Goal: Information Seeking & Learning: Check status

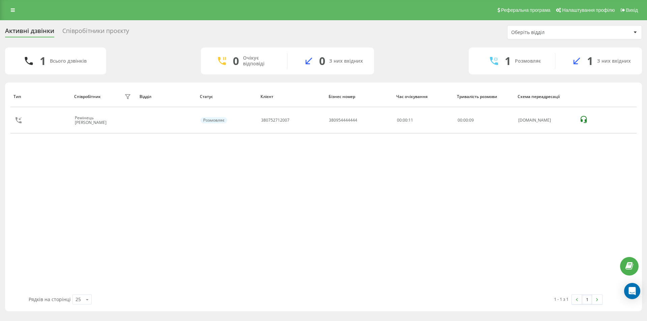
click at [103, 35] on div "Співробітники проєкту" at bounding box center [95, 32] width 67 height 10
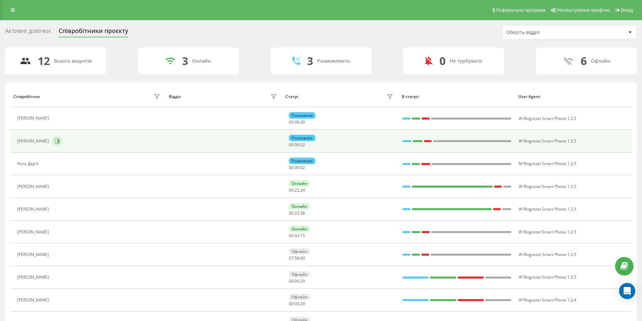
click at [60, 142] on icon at bounding box center [57, 141] width 5 height 5
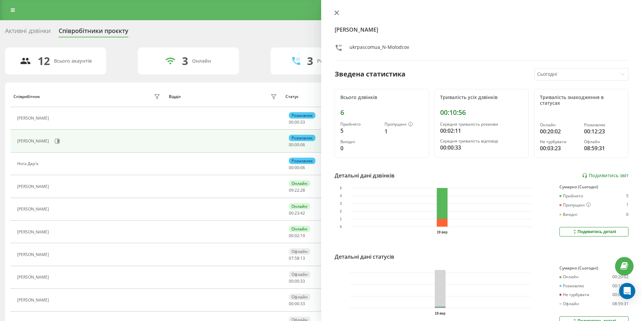
click at [336, 13] on icon at bounding box center [336, 12] width 5 height 5
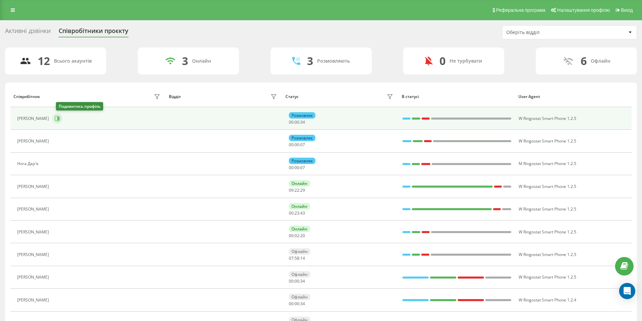
click at [59, 118] on icon at bounding box center [58, 118] width 2 height 3
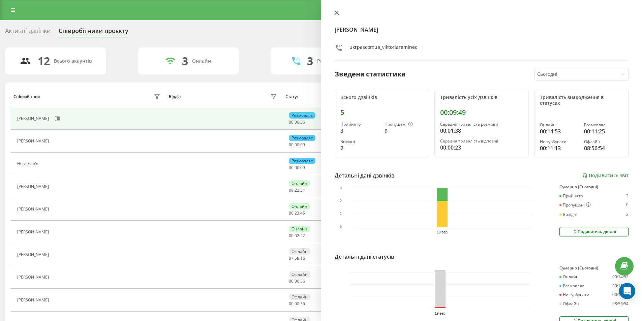
click at [335, 11] on icon at bounding box center [336, 13] width 4 height 4
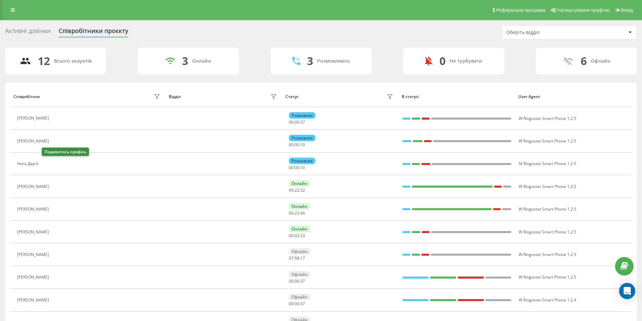
click at [49, 163] on icon at bounding box center [45, 163] width 5 height 5
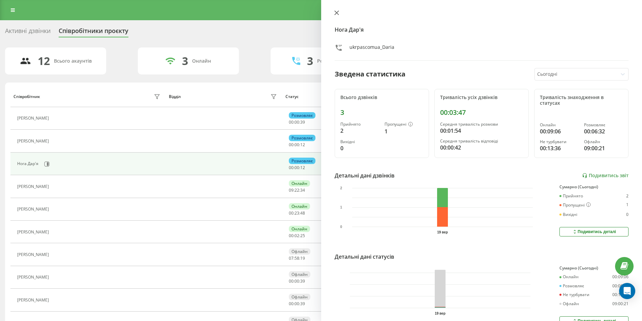
click at [335, 12] on icon at bounding box center [336, 12] width 5 height 5
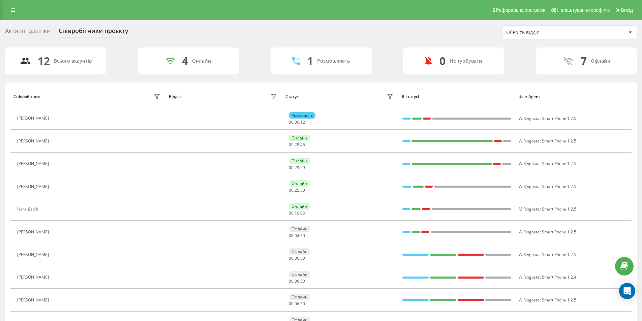
click at [43, 31] on div "Активні дзвінки" at bounding box center [28, 32] width 46 height 10
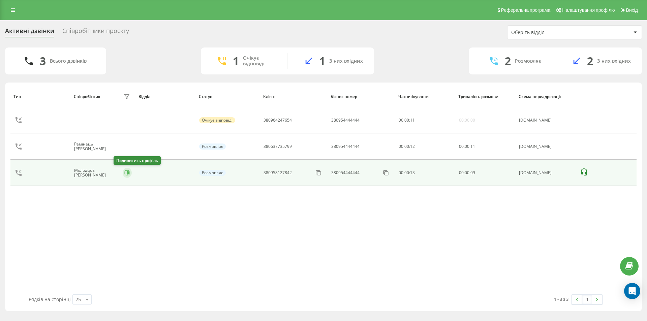
click at [125, 173] on icon at bounding box center [127, 173] width 5 height 5
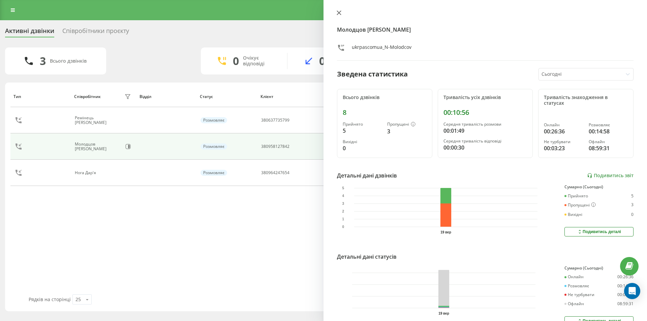
click at [339, 13] on icon at bounding box center [339, 13] width 4 height 4
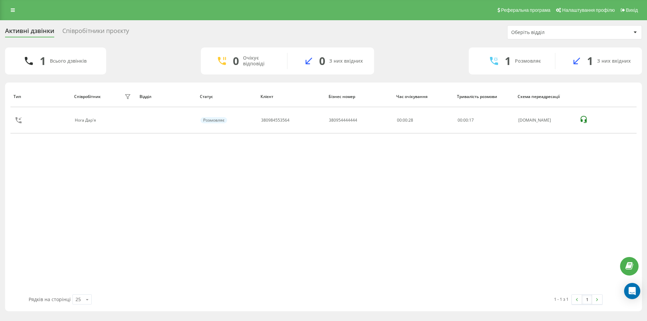
click at [88, 31] on div "Співробітники проєкту" at bounding box center [95, 32] width 67 height 10
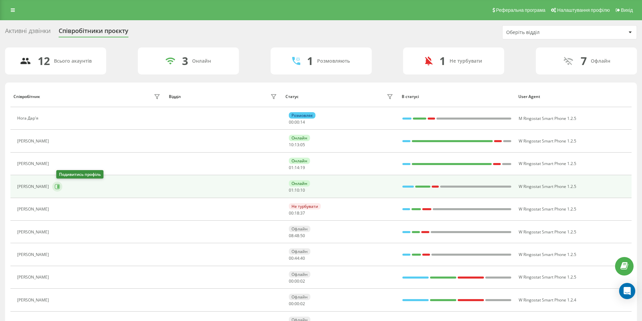
click at [59, 187] on icon at bounding box center [58, 186] width 2 height 3
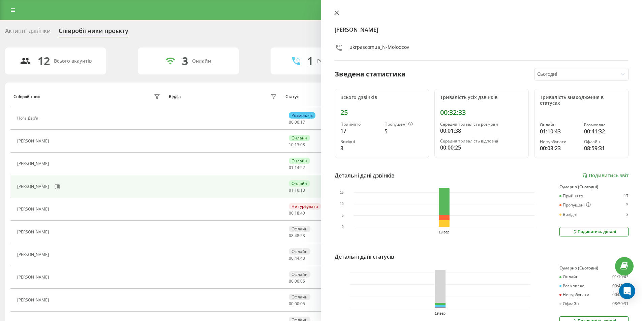
click at [339, 12] on icon at bounding box center [336, 12] width 5 height 5
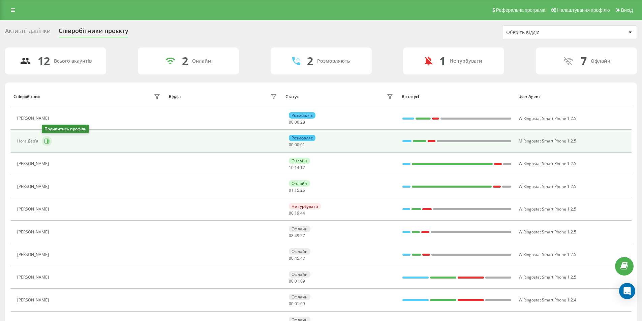
click at [46, 142] on icon at bounding box center [46, 141] width 5 height 5
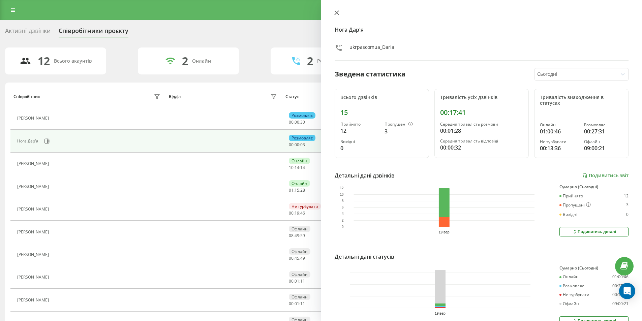
click at [335, 15] on button at bounding box center [336, 13] width 9 height 6
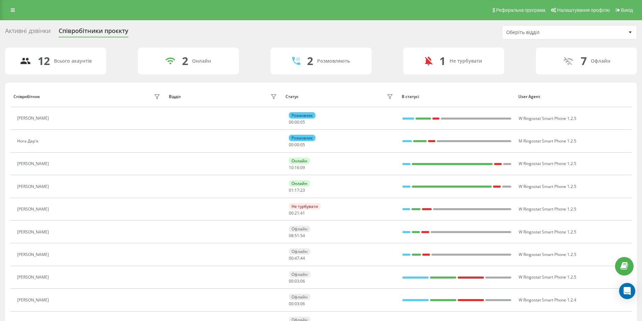
click at [32, 30] on div "Активні дзвінки" at bounding box center [28, 32] width 46 height 10
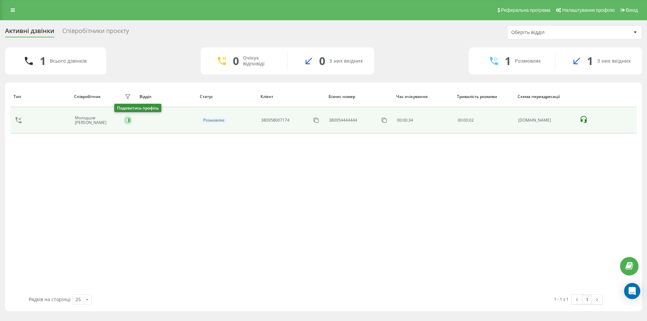
click at [123, 123] on button at bounding box center [127, 120] width 9 height 10
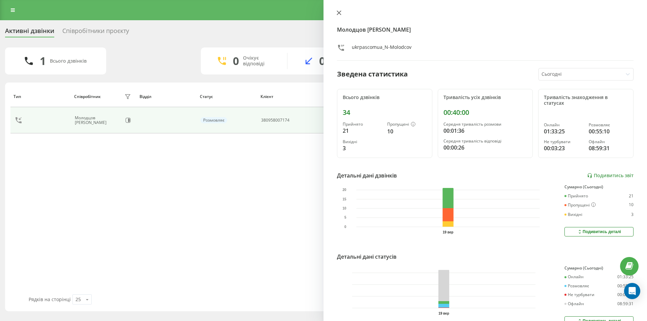
click at [339, 11] on icon at bounding box center [339, 12] width 5 height 5
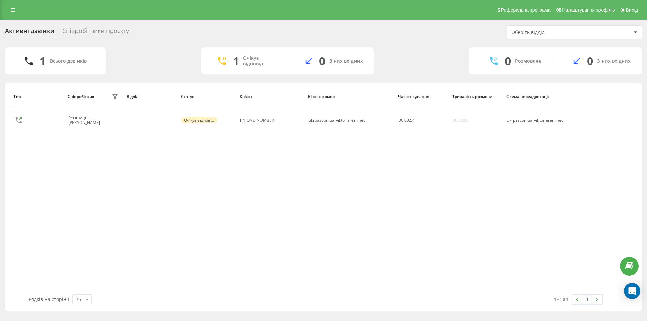
click at [94, 34] on div "Співробітники проєкту" at bounding box center [95, 32] width 67 height 10
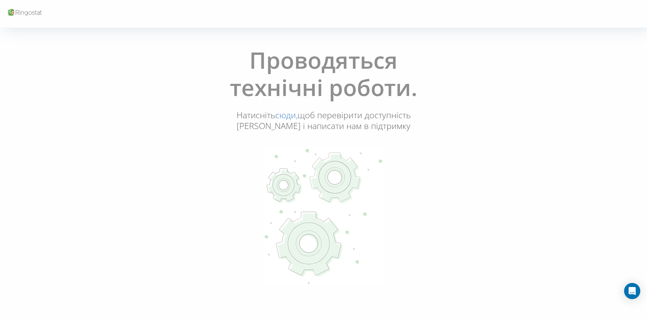
click at [287, 117] on link "сюди," at bounding box center [286, 114] width 22 height 11
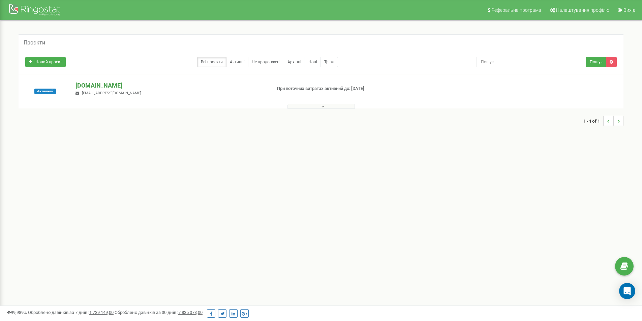
click at [98, 86] on p "[DOMAIN_NAME]" at bounding box center [171, 85] width 190 height 9
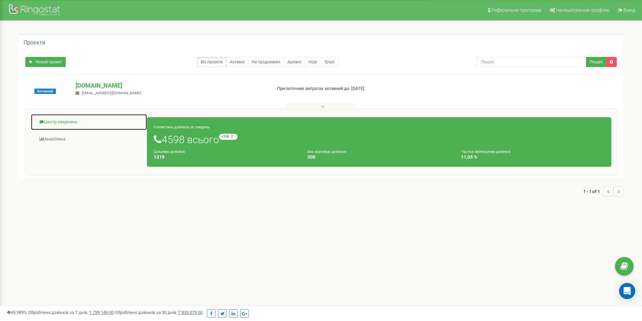
click at [74, 121] on link "Центр звернень" at bounding box center [89, 122] width 117 height 17
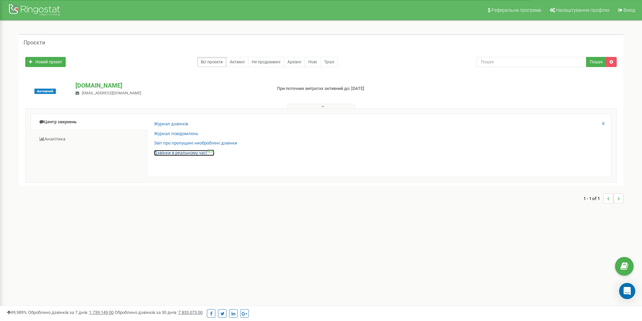
click at [172, 153] on link "Дзвінки в реальному часі NEW" at bounding box center [184, 153] width 60 height 6
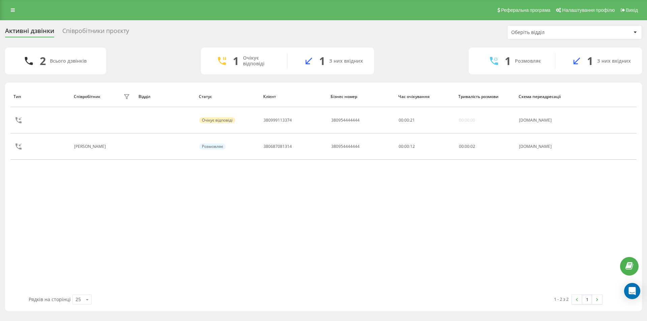
click at [93, 31] on div "Співробітники проєкту" at bounding box center [95, 32] width 67 height 10
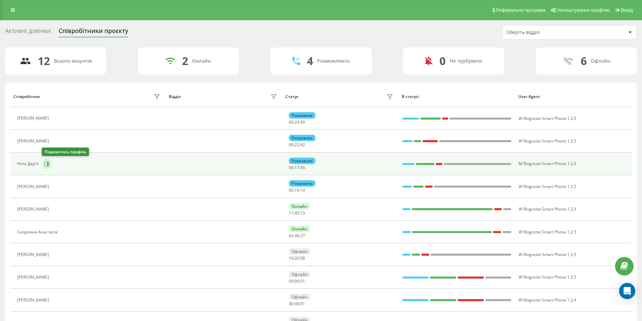
click at [48, 163] on icon at bounding box center [48, 163] width 2 height 3
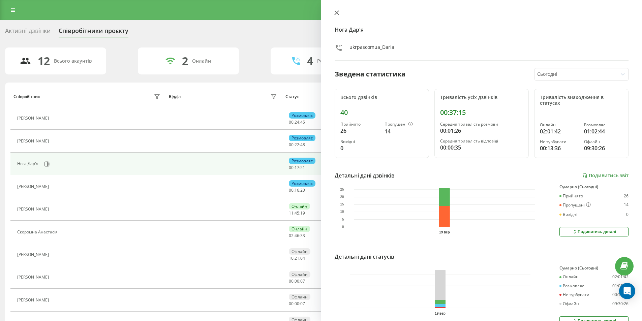
click at [337, 12] on icon at bounding box center [336, 13] width 4 height 4
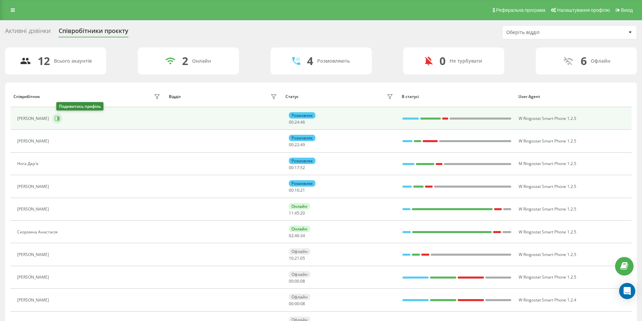
click at [58, 119] on button at bounding box center [57, 119] width 10 height 10
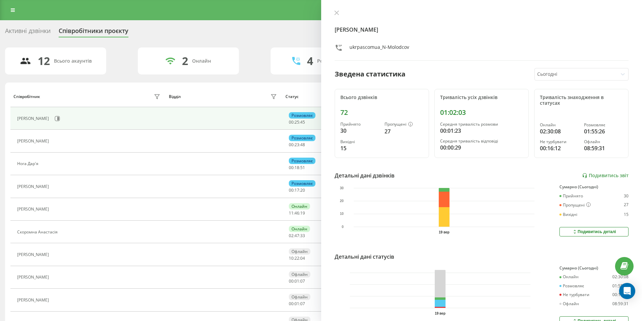
click at [335, 11] on button at bounding box center [336, 13] width 9 height 6
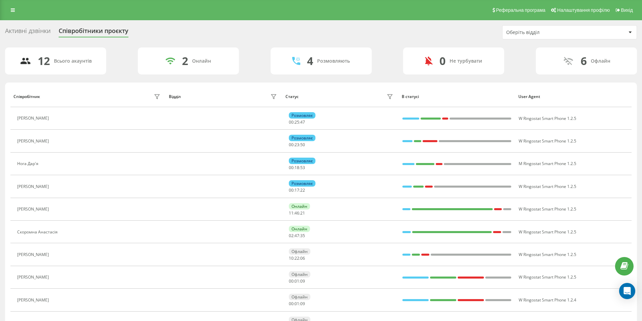
click at [36, 35] on div "Активні дзвінки" at bounding box center [28, 32] width 46 height 10
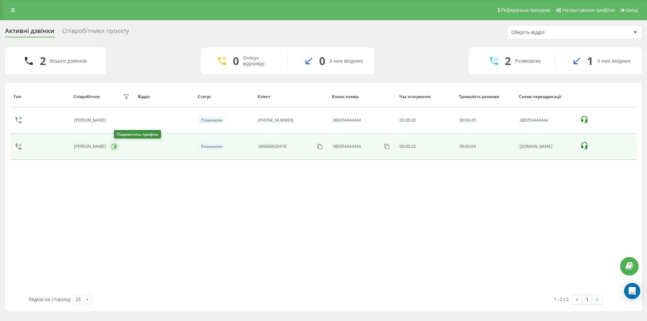
click at [120, 147] on div "Тип Співробітник фільтру Відділ Статус Клієнт Бізнес номер Час очікування Трива…" at bounding box center [323, 190] width 626 height 209
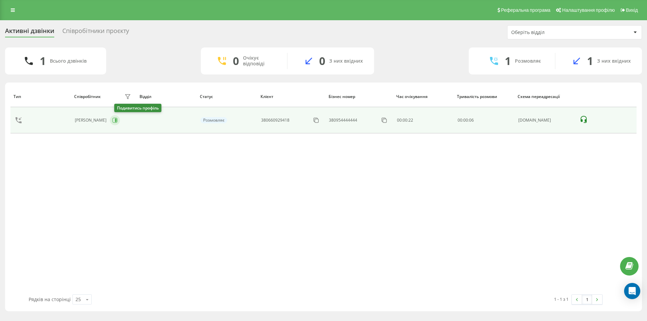
click at [118, 121] on icon at bounding box center [114, 120] width 5 height 5
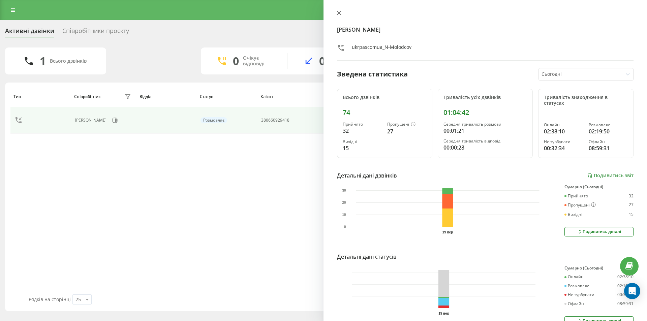
click at [337, 12] on icon at bounding box center [339, 12] width 5 height 5
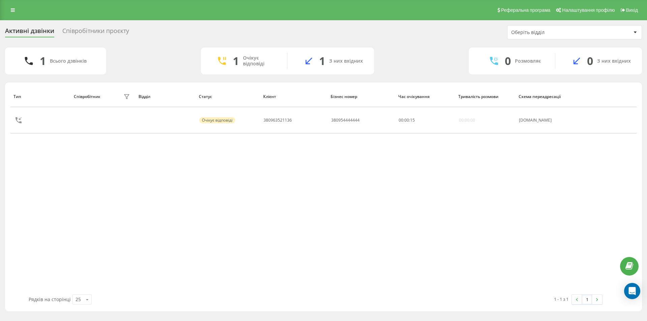
click at [93, 31] on div "Співробітники проєкту" at bounding box center [95, 32] width 67 height 10
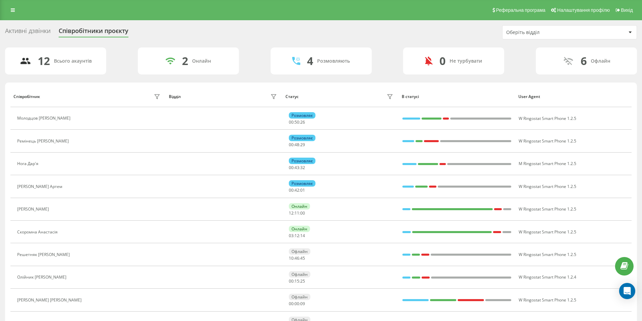
click at [29, 31] on div "Активні дзвінки" at bounding box center [28, 32] width 46 height 10
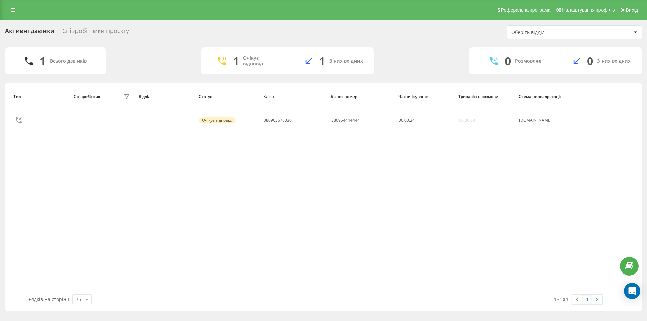
click at [94, 31] on div "Співробітники проєкту" at bounding box center [95, 32] width 67 height 10
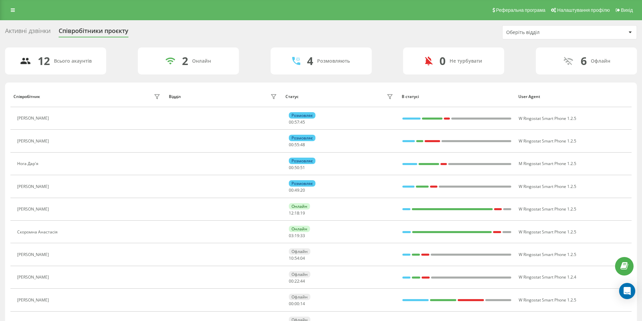
click at [21, 32] on div "Активні дзвінки" at bounding box center [28, 32] width 46 height 10
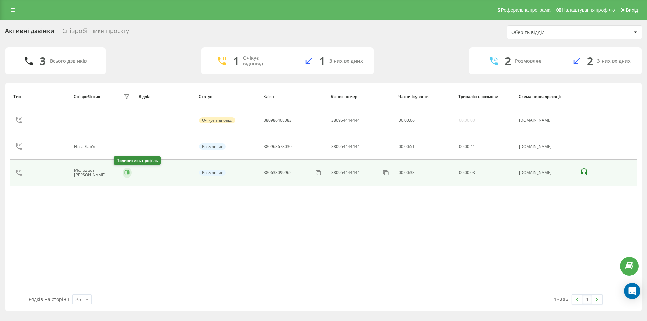
click at [127, 174] on icon at bounding box center [128, 172] width 2 height 3
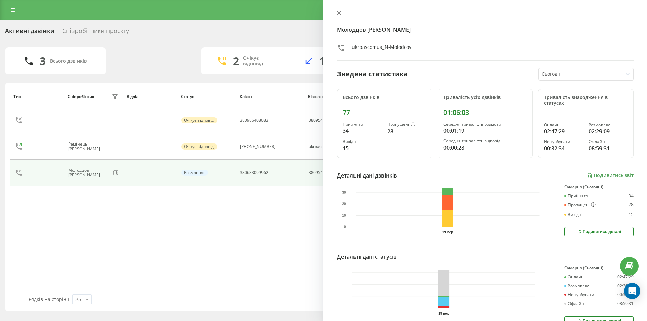
click at [339, 15] on icon at bounding box center [339, 12] width 5 height 5
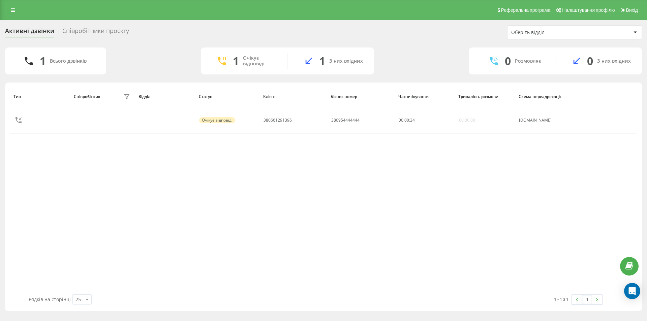
click at [99, 28] on div "Співробітники проєкту" at bounding box center [95, 32] width 67 height 10
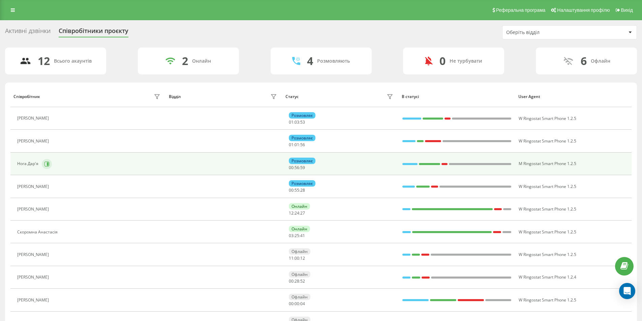
click at [47, 165] on icon at bounding box center [48, 163] width 2 height 3
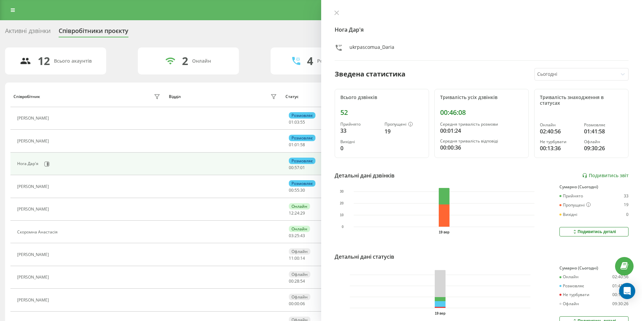
click at [335, 9] on div "Нога Дар'я ukrpascomua_Daria Зведена статистика Сьогодні Всього дзвінків 52 При…" at bounding box center [481, 160] width 321 height 321
click at [334, 15] on button at bounding box center [336, 13] width 9 height 6
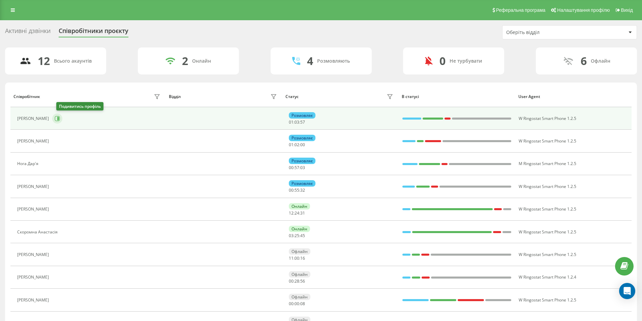
click at [60, 119] on icon at bounding box center [57, 118] width 5 height 5
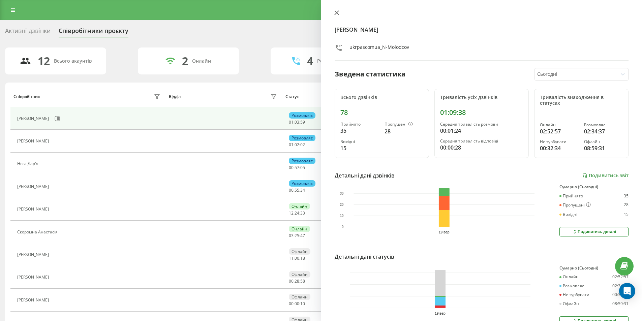
click at [335, 14] on icon at bounding box center [336, 12] width 5 height 5
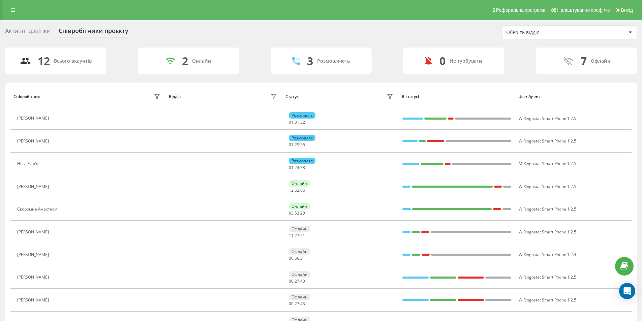
click at [38, 29] on div "Активні дзвінки" at bounding box center [28, 32] width 46 height 10
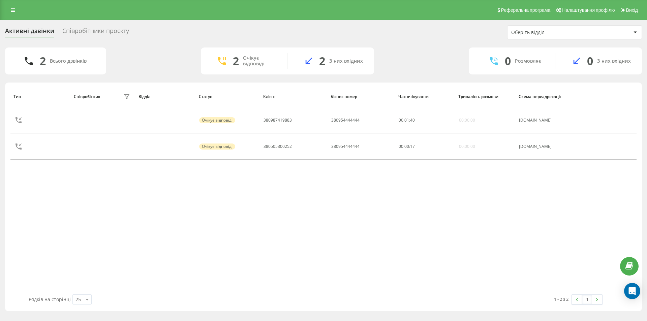
click at [100, 30] on div "Співробітники проєкту" at bounding box center [95, 32] width 67 height 10
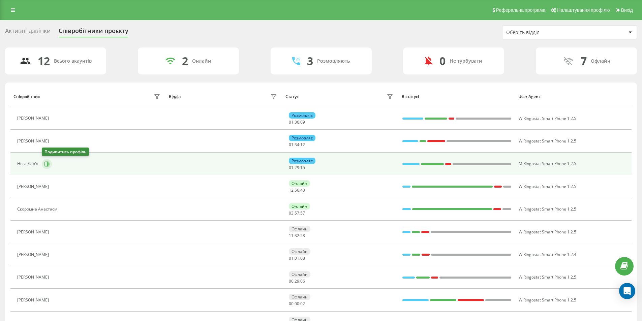
click at [50, 165] on button at bounding box center [47, 164] width 10 height 10
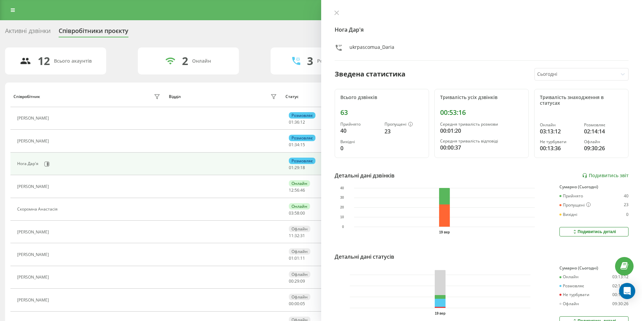
click at [337, 13] on icon at bounding box center [336, 12] width 5 height 5
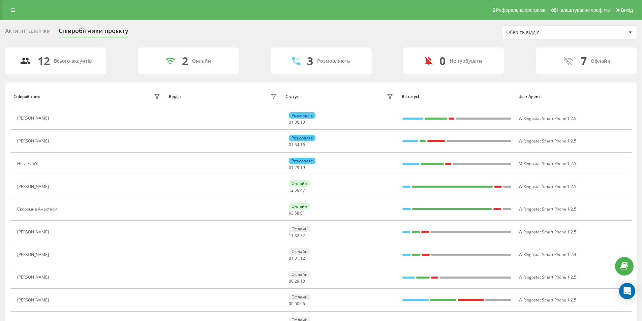
click at [59, 120] on icon at bounding box center [56, 118] width 5 height 5
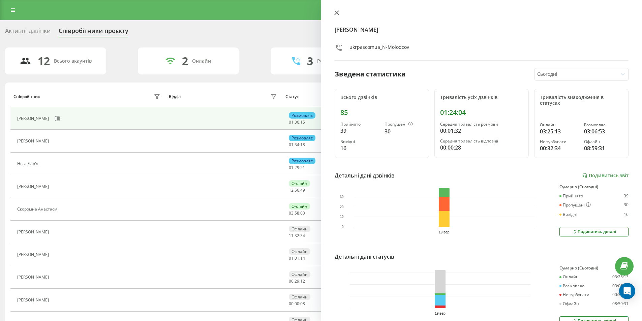
click at [337, 11] on icon at bounding box center [336, 12] width 5 height 5
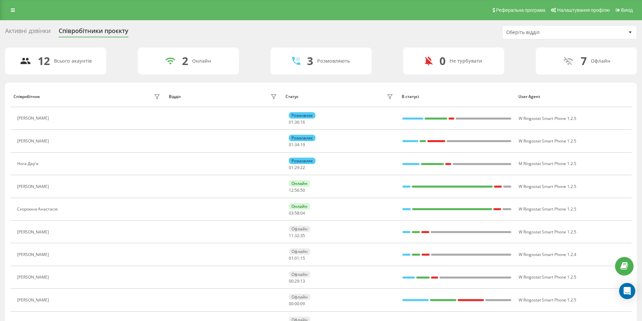
click at [29, 29] on div "Активні дзвінки" at bounding box center [28, 32] width 46 height 10
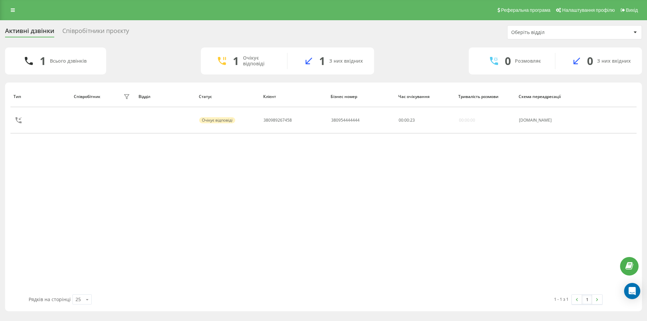
click at [104, 30] on div "Співробітники проєкту" at bounding box center [95, 32] width 67 height 10
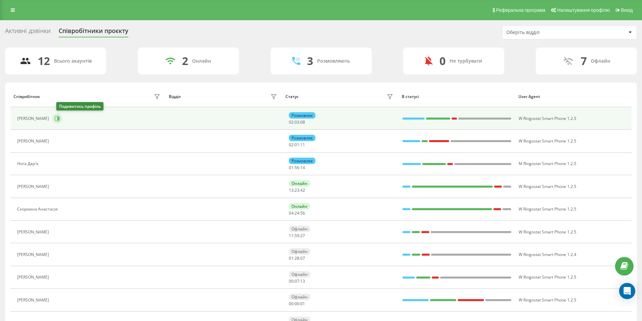
click at [60, 116] on icon at bounding box center [57, 118] width 5 height 5
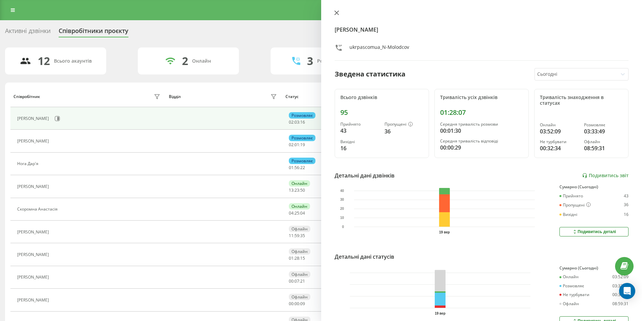
click at [337, 12] on icon at bounding box center [336, 13] width 4 height 4
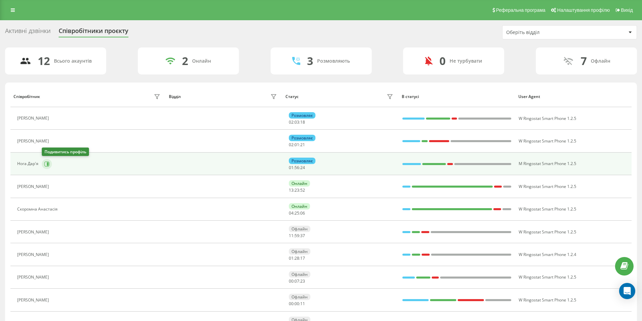
click at [48, 165] on icon at bounding box center [48, 163] width 2 height 3
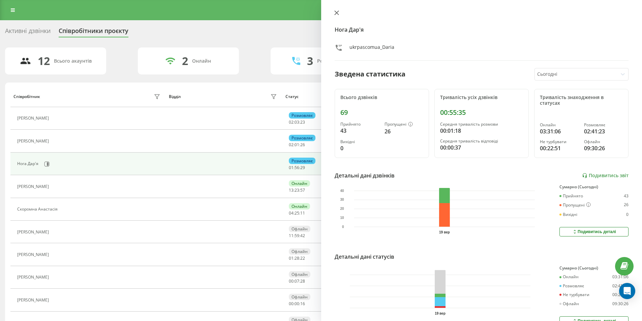
click at [336, 12] on icon at bounding box center [336, 13] width 4 height 4
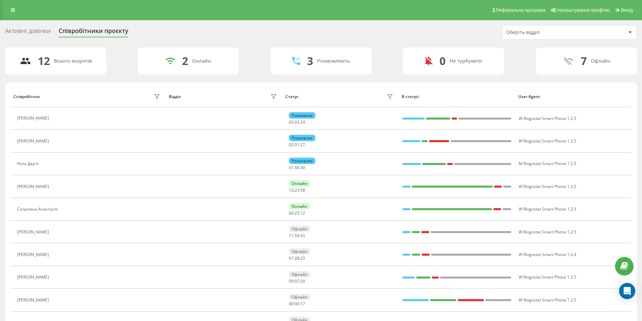
click at [41, 30] on div "Активні дзвінки" at bounding box center [28, 32] width 46 height 10
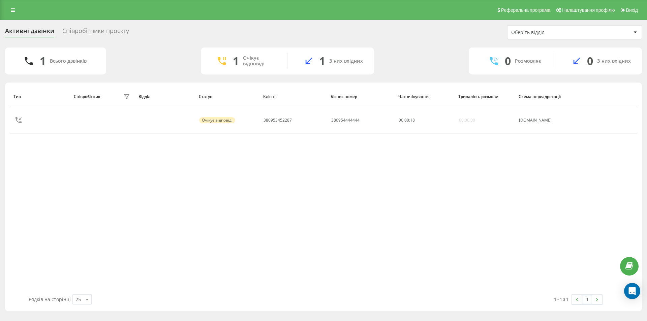
click at [29, 32] on div "Активні дзвінки" at bounding box center [29, 32] width 49 height 10
click at [110, 33] on div "Співробітники проєкту" at bounding box center [95, 32] width 67 height 10
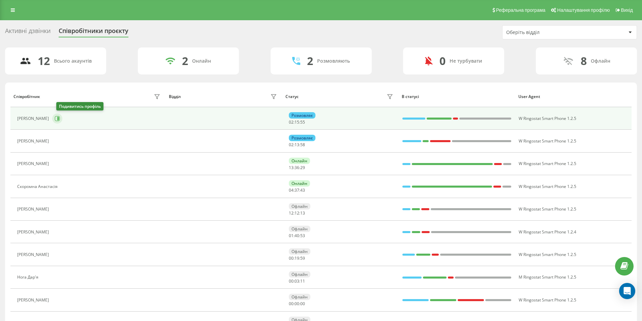
click at [59, 119] on icon at bounding box center [58, 118] width 2 height 3
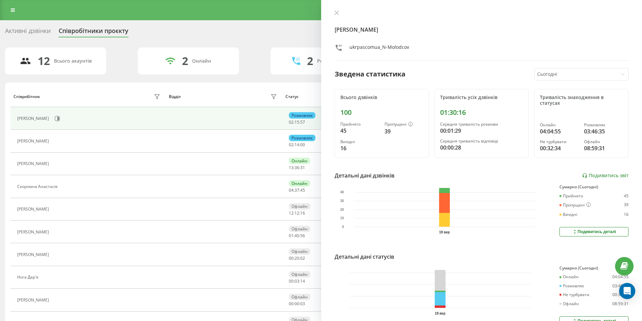
click at [273, 50] on div "2 Розмовляють" at bounding box center [321, 61] width 101 height 27
click at [337, 13] on icon at bounding box center [336, 12] width 5 height 5
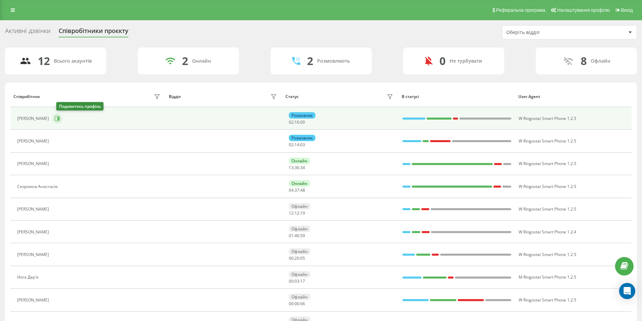
click at [60, 118] on icon at bounding box center [57, 118] width 5 height 5
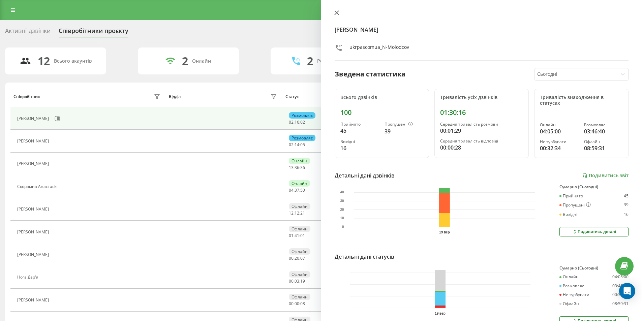
click at [339, 13] on button at bounding box center [336, 13] width 9 height 6
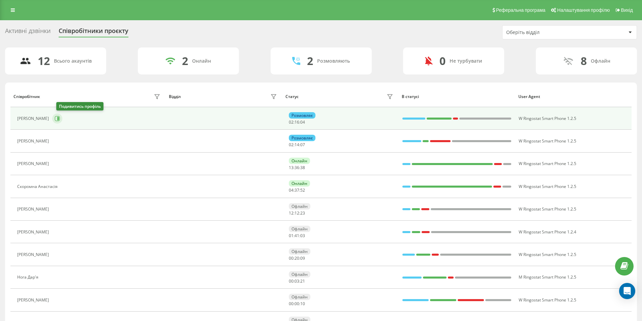
click at [60, 120] on icon at bounding box center [57, 118] width 5 height 5
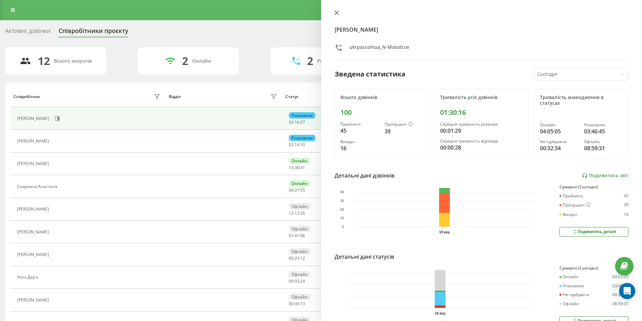
click at [336, 12] on icon at bounding box center [336, 12] width 5 height 5
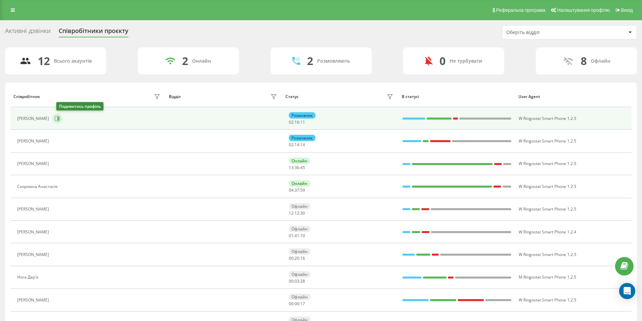
click at [60, 117] on icon at bounding box center [57, 118] width 5 height 5
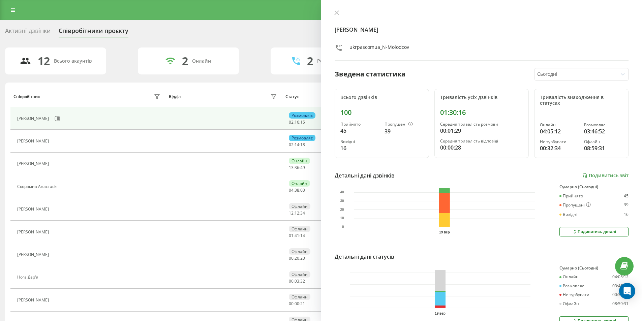
click at [340, 15] on button at bounding box center [336, 13] width 9 height 6
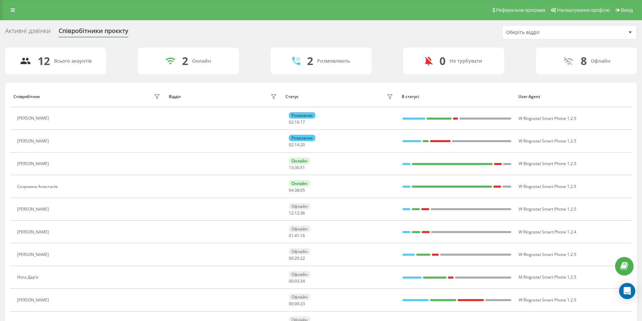
click at [20, 29] on div "Активні дзвінки" at bounding box center [28, 32] width 46 height 10
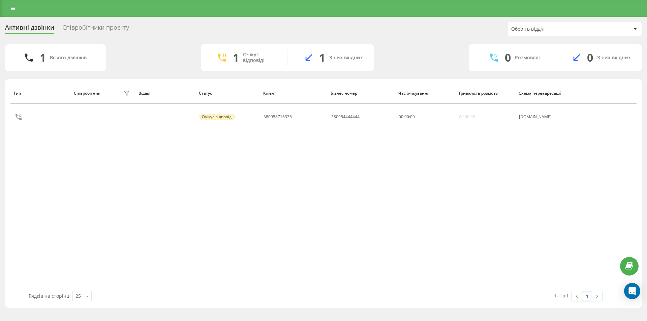
click at [92, 30] on div "Співробітники проєкту" at bounding box center [95, 29] width 67 height 10
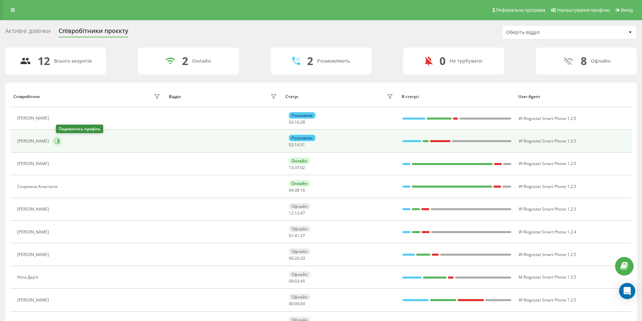
click at [59, 142] on icon at bounding box center [57, 141] width 5 height 5
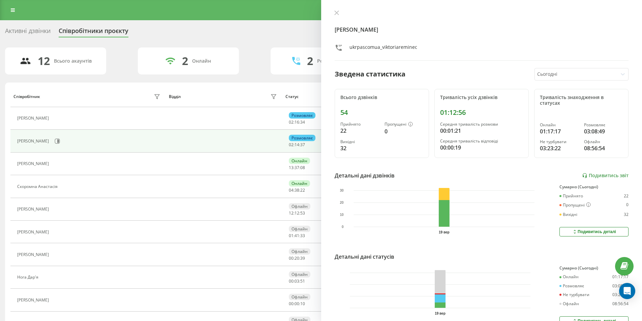
click at [19, 30] on div "Активні дзвінки" at bounding box center [28, 32] width 46 height 10
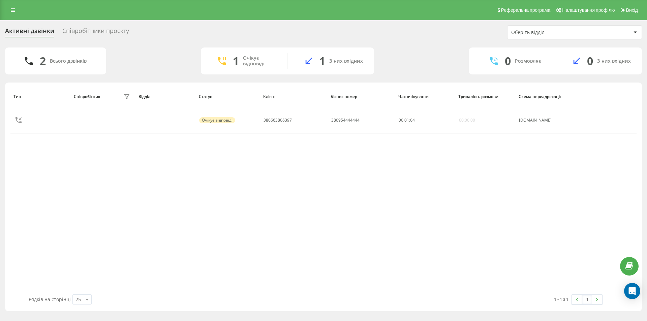
click at [96, 29] on div "Співробітники проєкту" at bounding box center [95, 32] width 67 height 10
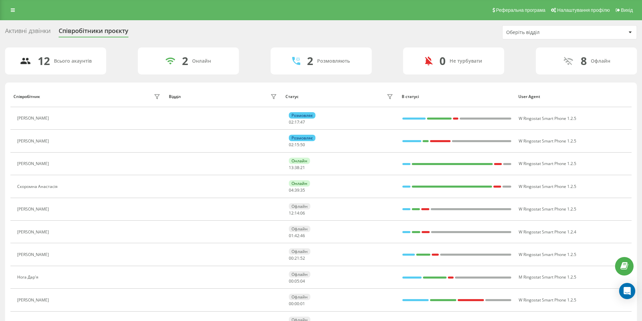
click at [30, 37] on div "Активні дзвінки" at bounding box center [28, 32] width 46 height 10
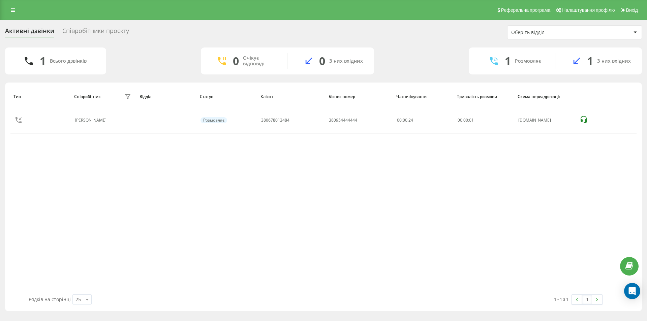
click at [100, 31] on div "Співробітники проєкту" at bounding box center [95, 32] width 67 height 10
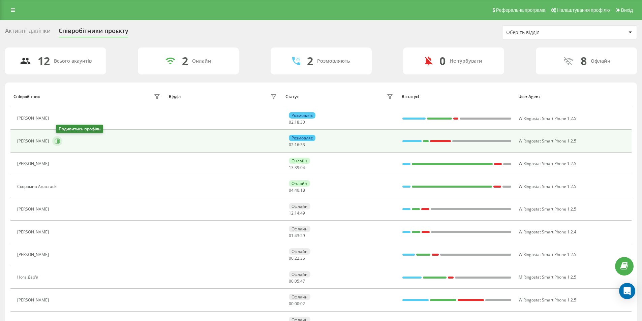
click at [60, 143] on icon at bounding box center [57, 141] width 5 height 5
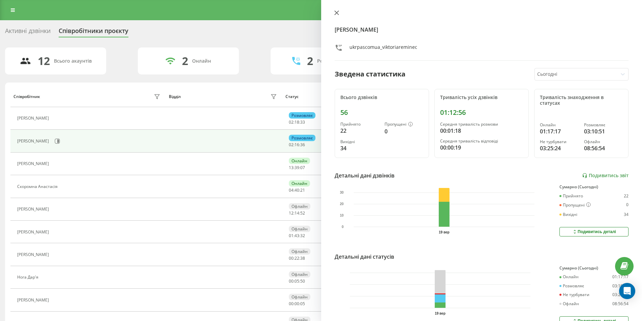
click at [338, 11] on icon at bounding box center [336, 13] width 4 height 4
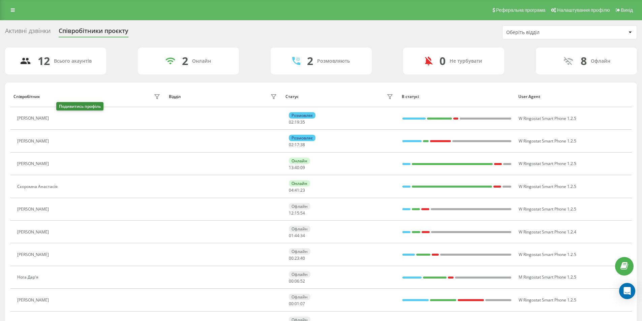
click at [59, 120] on icon at bounding box center [56, 118] width 5 height 5
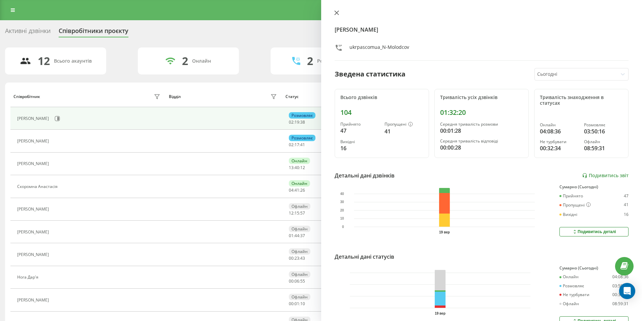
click at [335, 13] on icon at bounding box center [336, 12] width 5 height 5
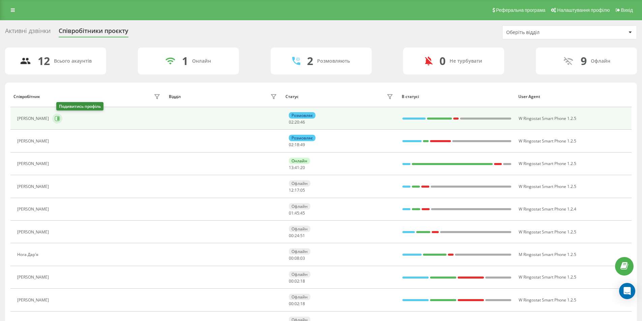
click at [60, 119] on icon at bounding box center [57, 118] width 5 height 5
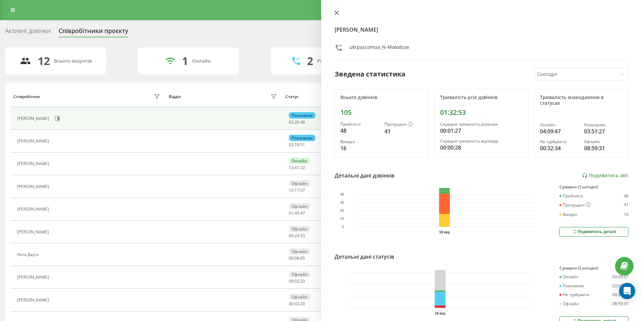
click at [334, 12] on icon at bounding box center [336, 12] width 5 height 5
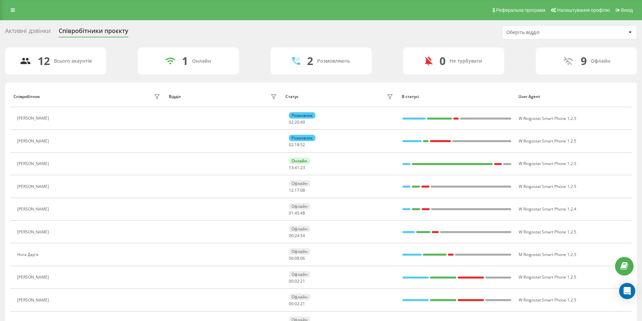
click at [79, 29] on div "Співробітники проєкту" at bounding box center [94, 32] width 70 height 10
click at [90, 32] on div "Співробітники проєкту" at bounding box center [94, 32] width 70 height 10
click at [95, 33] on div "Співробітники проєкту" at bounding box center [94, 32] width 70 height 10
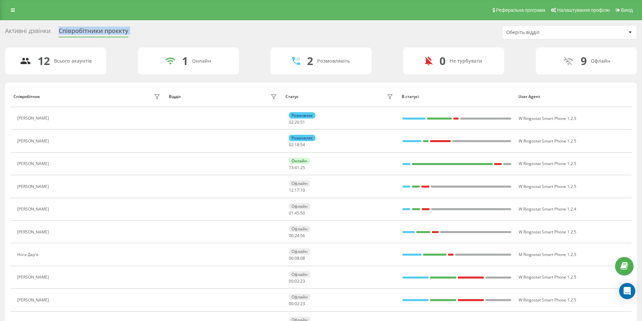
click at [95, 33] on div "Співробітники проєкту" at bounding box center [94, 32] width 70 height 10
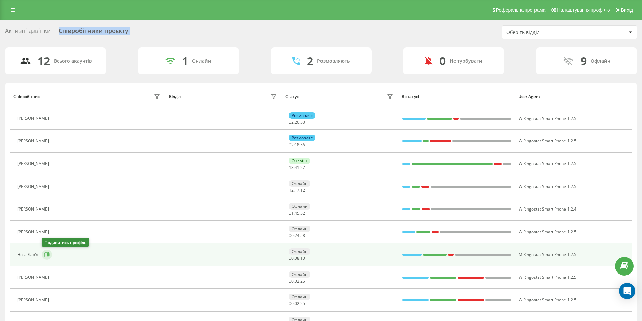
click at [48, 254] on icon at bounding box center [48, 254] width 2 height 3
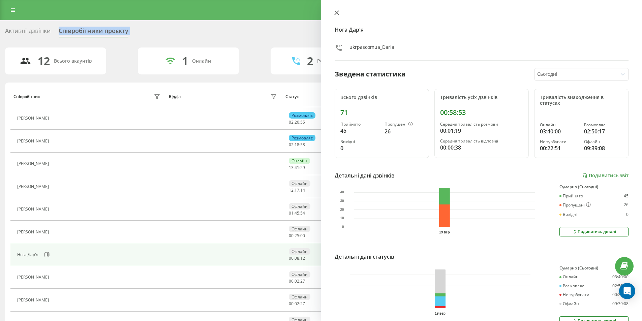
click at [336, 12] on icon at bounding box center [336, 13] width 4 height 4
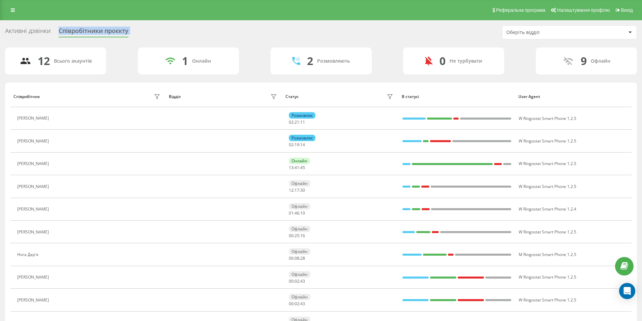
click at [154, 26] on div "Активні дзвінки Співробітники проєкту Оберіть відділ" at bounding box center [321, 32] width 632 height 14
click at [90, 30] on div "Співробітники проєкту" at bounding box center [94, 32] width 70 height 10
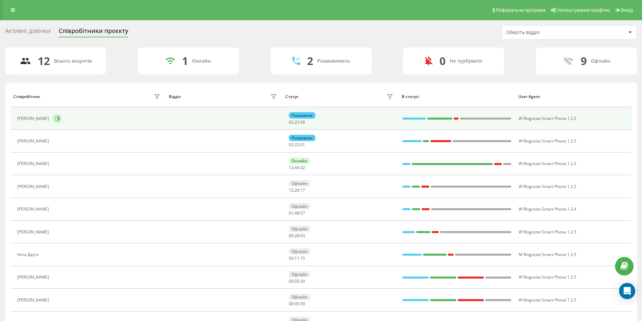
click at [60, 119] on icon at bounding box center [57, 118] width 5 height 5
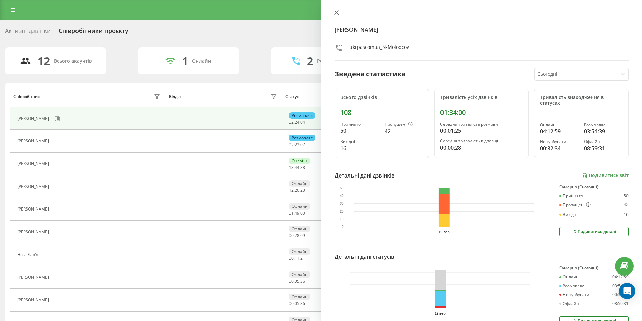
click at [336, 12] on icon at bounding box center [336, 12] width 5 height 5
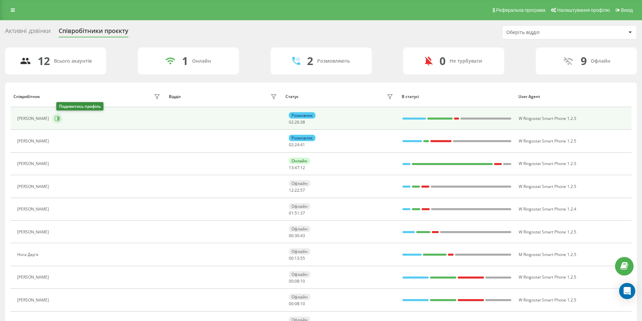
click at [59, 119] on icon at bounding box center [58, 118] width 2 height 3
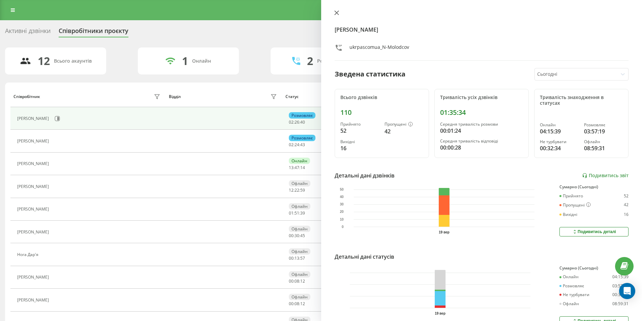
click at [336, 12] on icon at bounding box center [336, 13] width 4 height 4
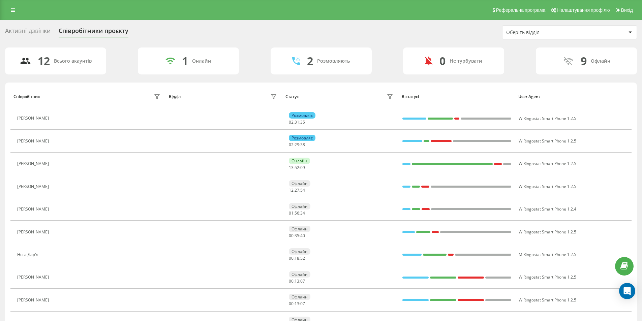
click at [27, 32] on div "Активні дзвінки" at bounding box center [28, 32] width 46 height 10
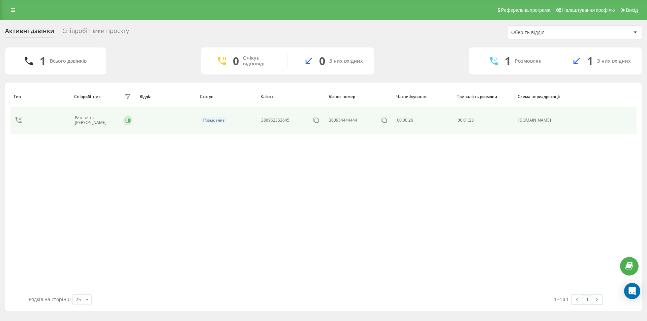
click at [125, 120] on icon at bounding box center [127, 120] width 5 height 5
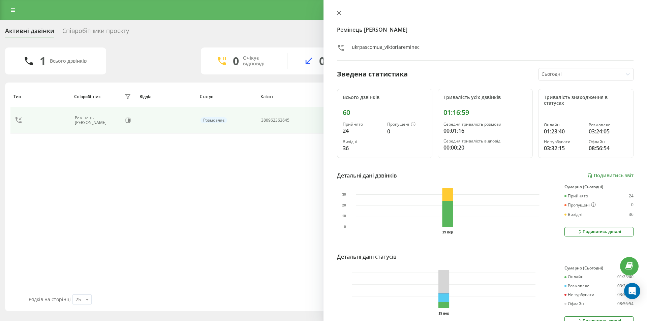
click at [337, 12] on icon at bounding box center [339, 12] width 5 height 5
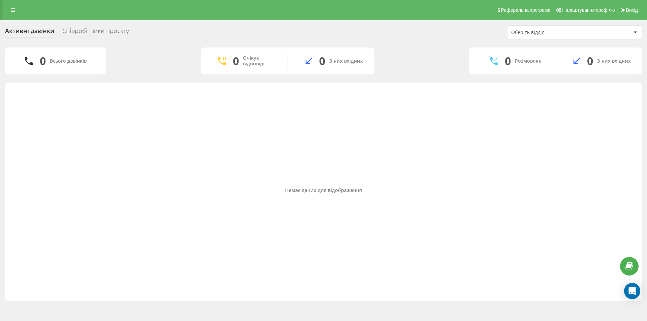
click at [94, 33] on div "Співробітники проєкту" at bounding box center [95, 32] width 67 height 10
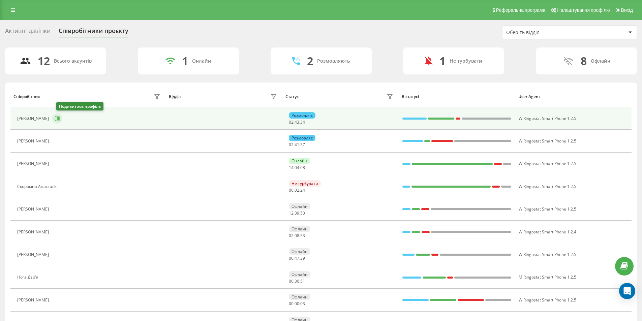
click at [61, 123] on button at bounding box center [57, 119] width 10 height 10
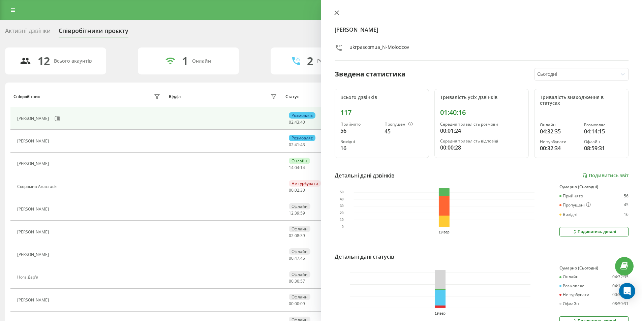
click at [338, 14] on icon at bounding box center [336, 13] width 4 height 4
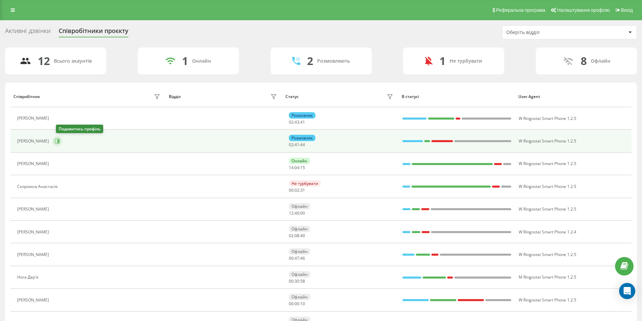
click at [59, 142] on icon at bounding box center [58, 141] width 2 height 3
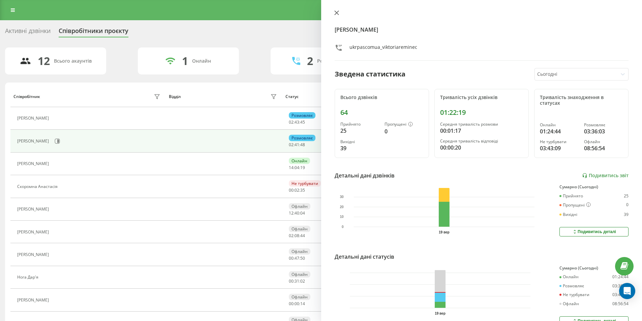
click at [337, 14] on icon at bounding box center [336, 12] width 5 height 5
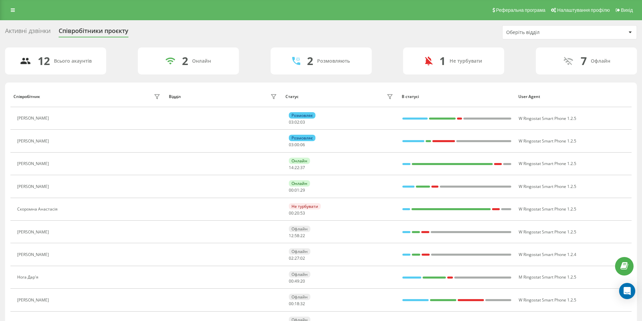
click at [24, 30] on div "Активні дзвінки" at bounding box center [28, 32] width 46 height 10
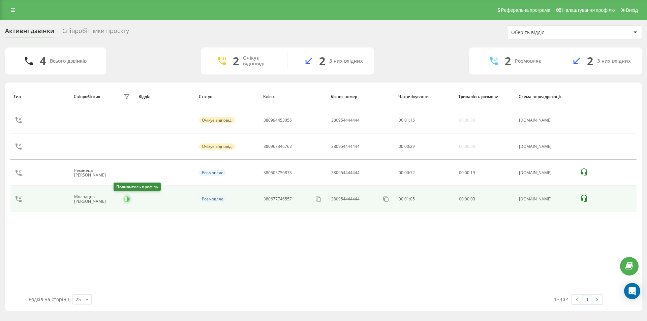
click at [125, 199] on icon at bounding box center [127, 199] width 5 height 5
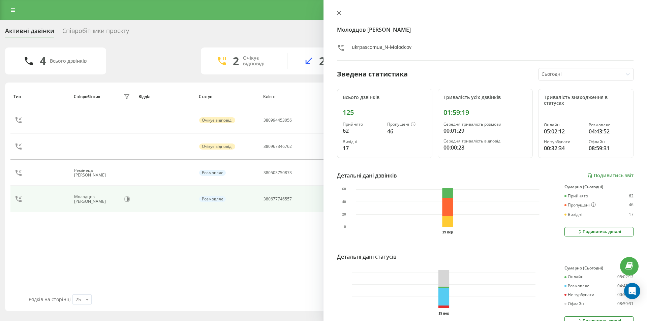
click at [338, 11] on icon at bounding box center [339, 12] width 5 height 5
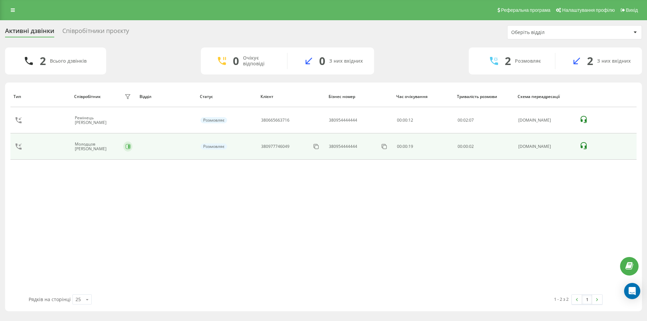
click at [128, 146] on icon at bounding box center [129, 146] width 2 height 3
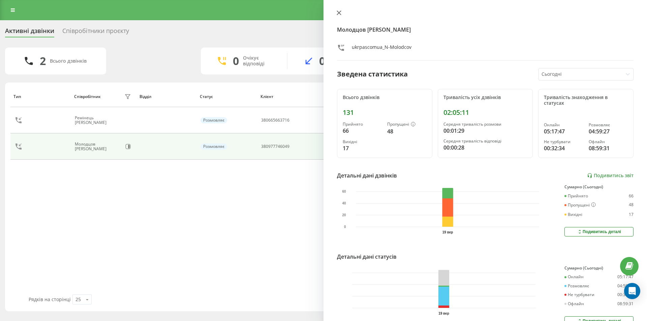
click at [336, 12] on button at bounding box center [339, 13] width 9 height 6
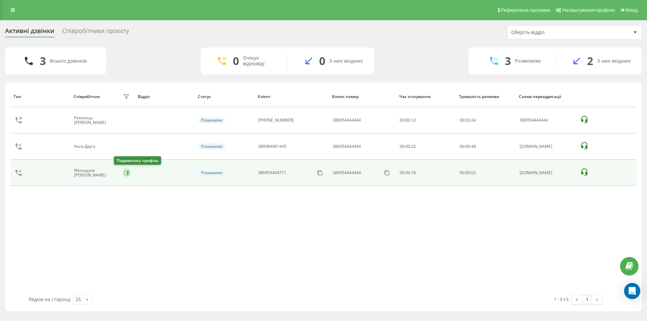
click at [124, 172] on icon at bounding box center [126, 172] width 5 height 5
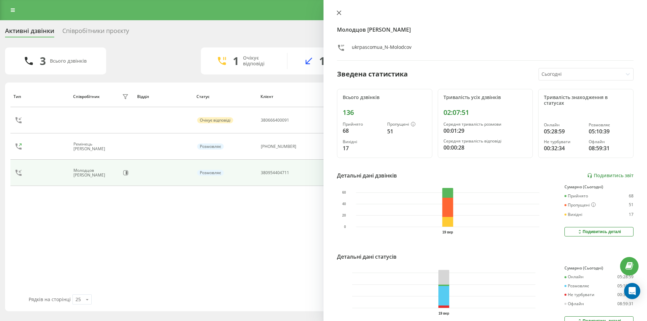
click at [338, 11] on icon at bounding box center [339, 12] width 5 height 5
